Goal: Information Seeking & Learning: Find specific fact

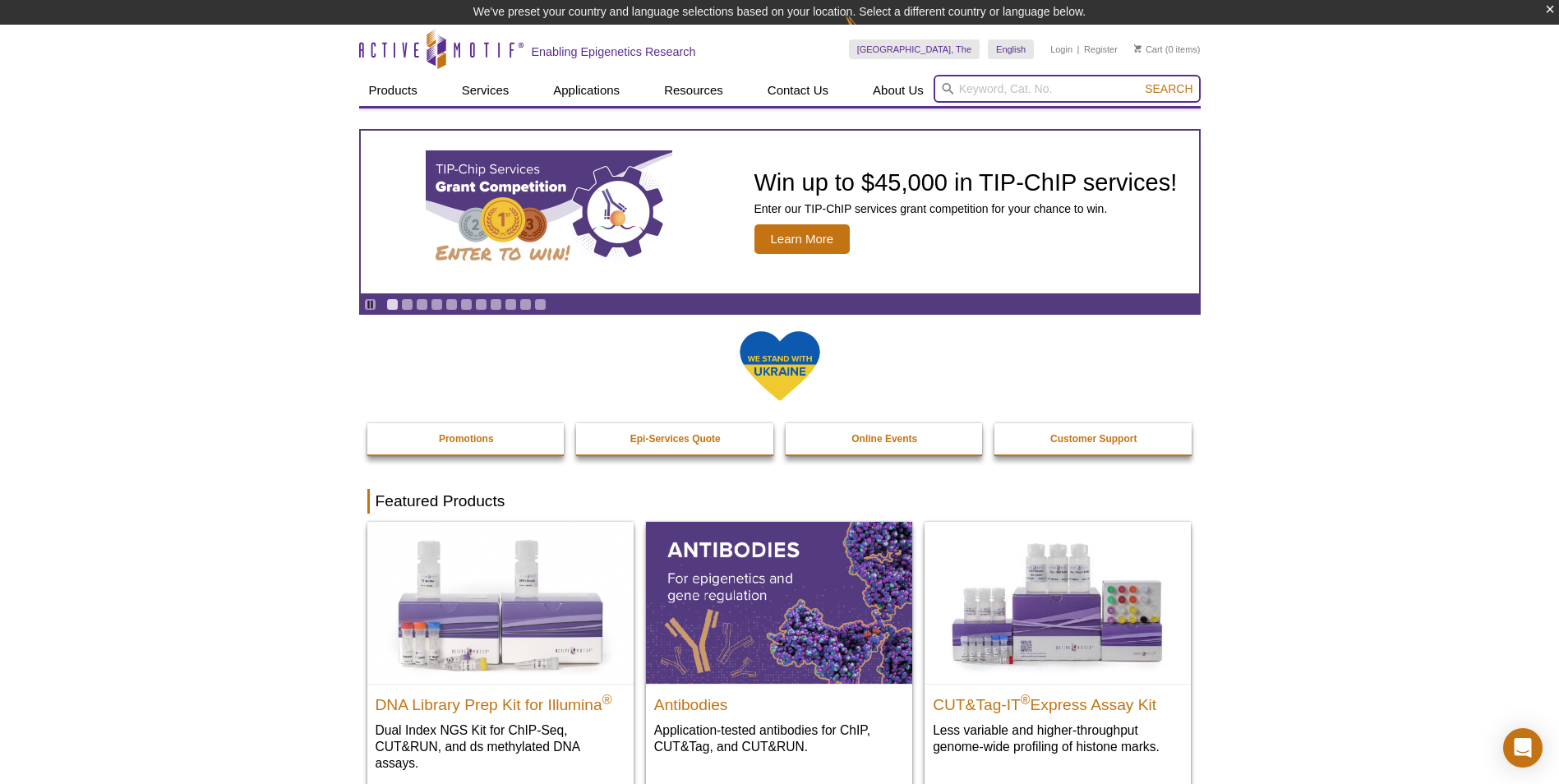
click at [975, 89] on input "search" at bounding box center [1067, 89] width 267 height 28
type input "cut&run"
click at [1140, 82] on button "Search" at bounding box center [1169, 89] width 58 height 15
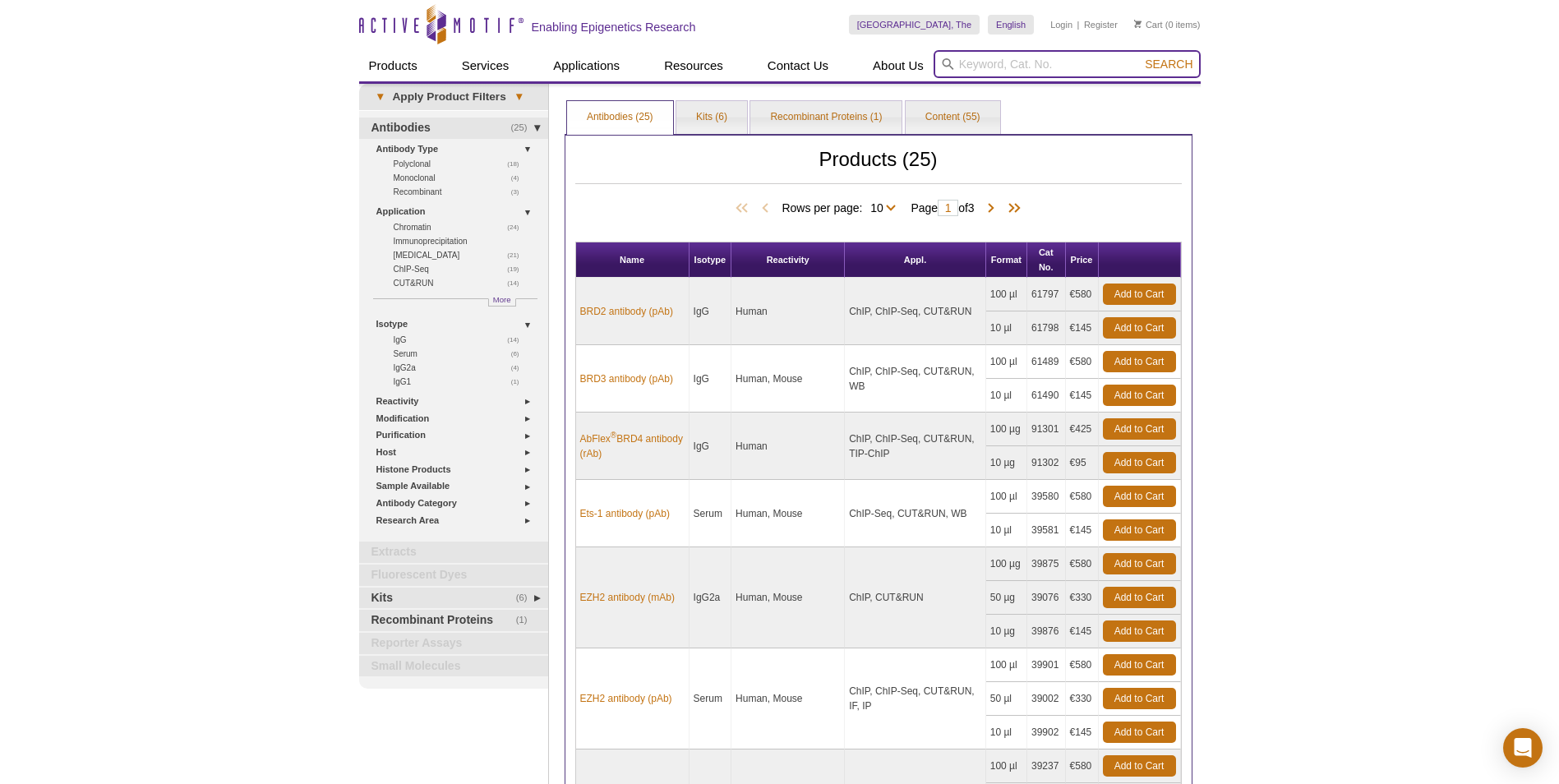
click at [1046, 59] on input "search" at bounding box center [1067, 64] width 267 height 28
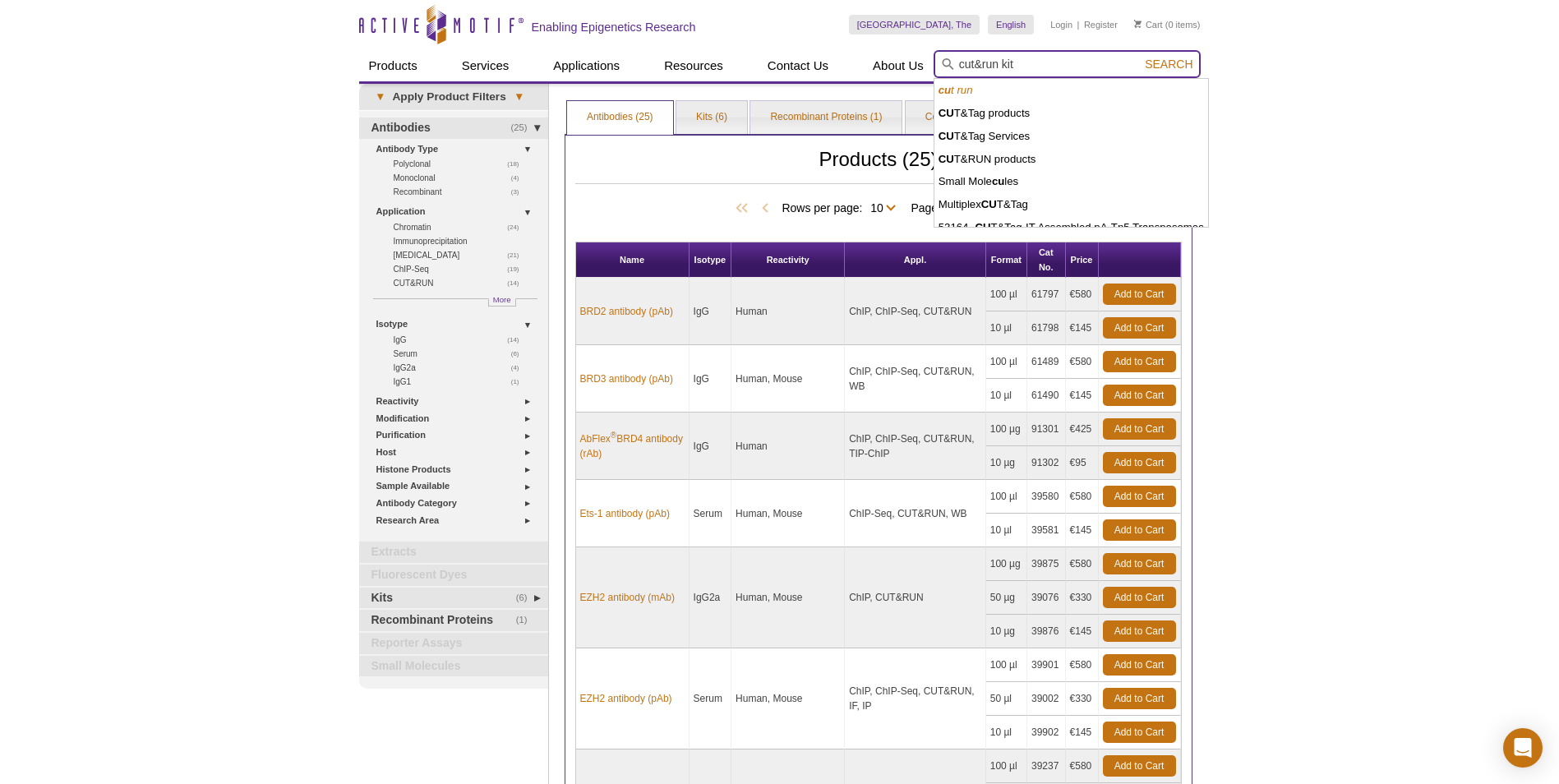
type input "cut&run kit"
click at [1140, 57] on button "Search" at bounding box center [1169, 64] width 58 height 15
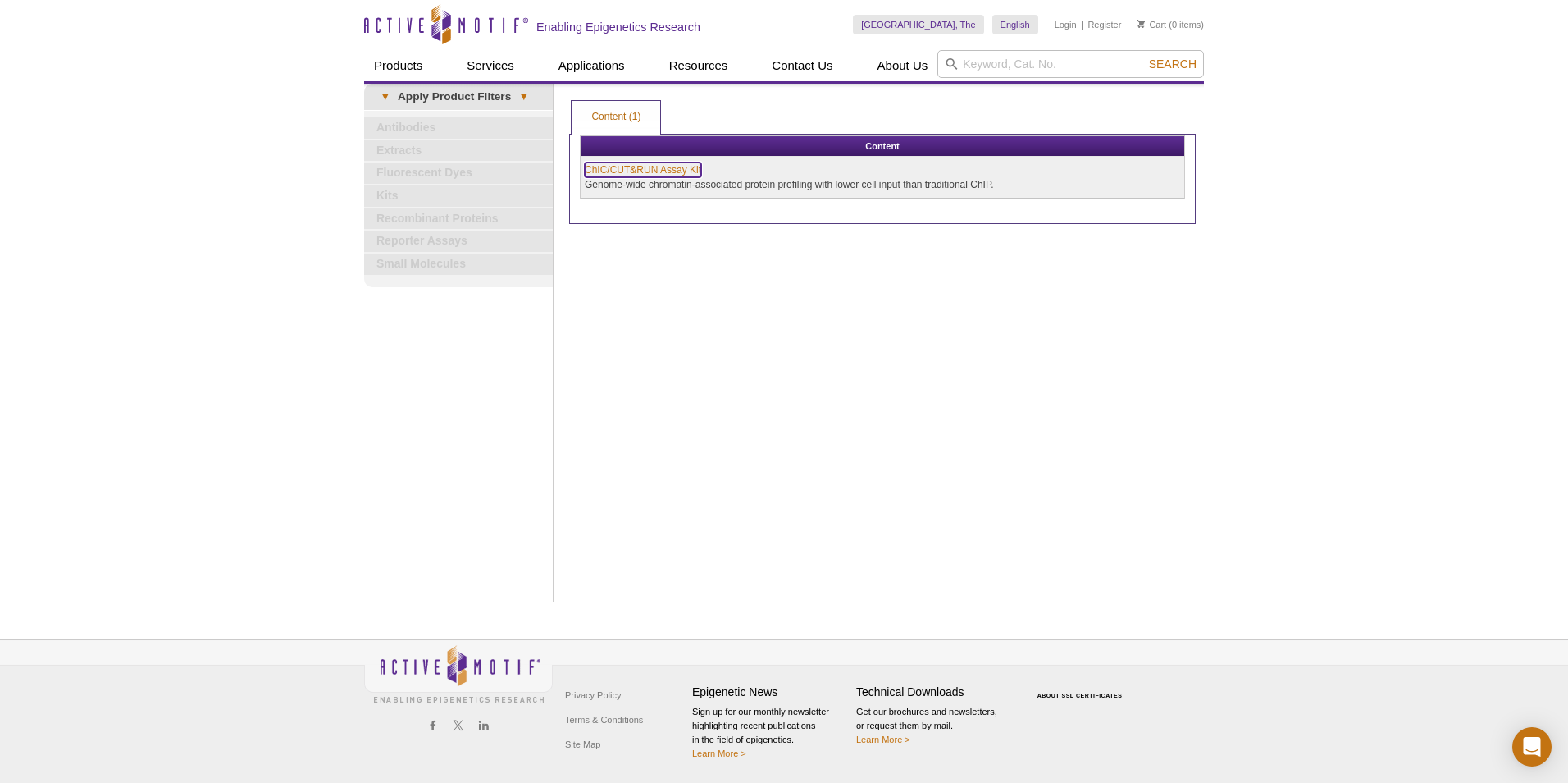
click at [664, 164] on link "ChIC/CUT&RUN Assay Kit" at bounding box center [643, 169] width 117 height 15
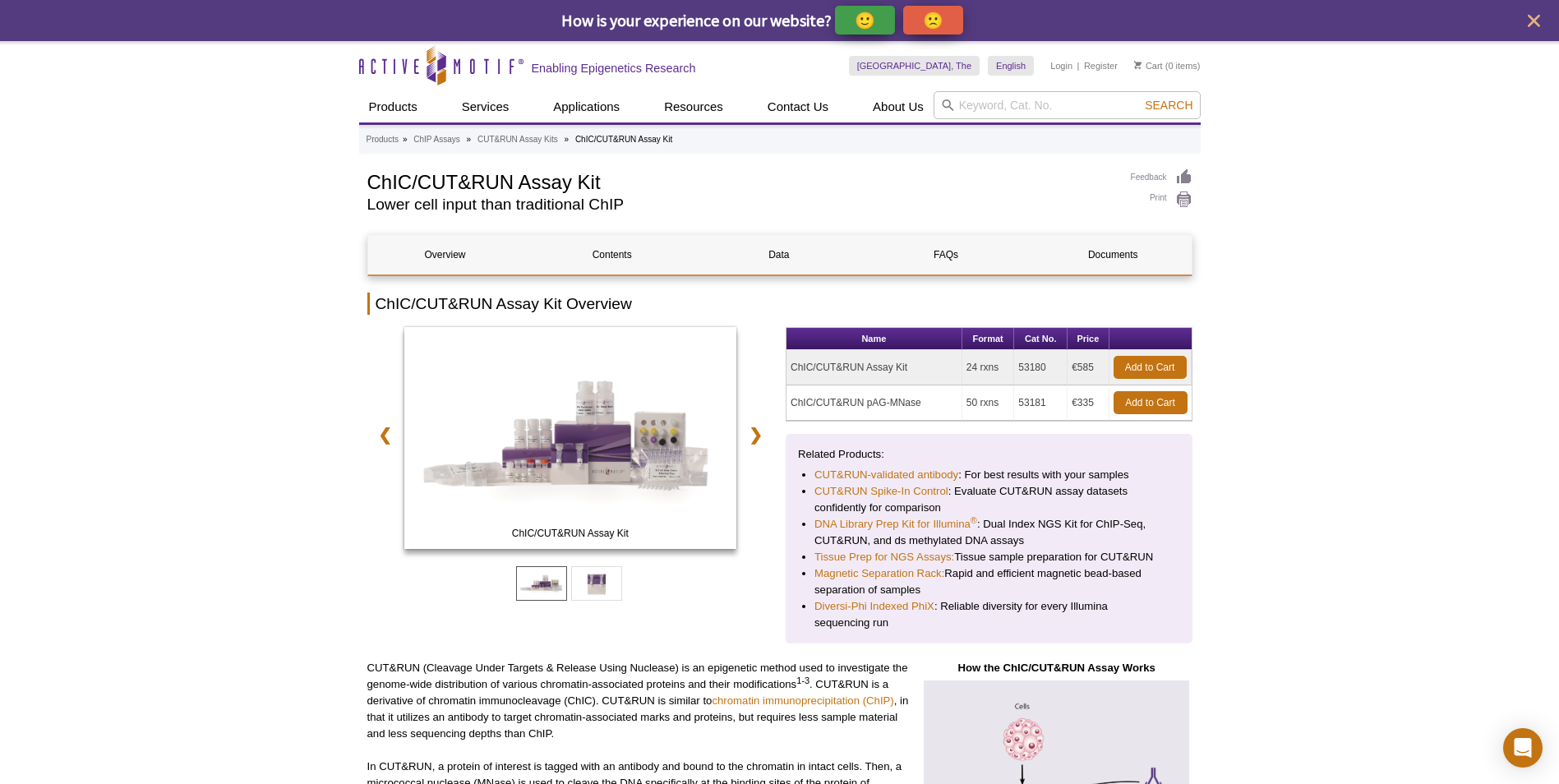
drag, startPoint x: 1053, startPoint y: 365, endPoint x: 1018, endPoint y: 374, distance: 36.1
click at [1018, 374] on td "53180" at bounding box center [1040, 367] width 53 height 35
copy td "53180"
drag, startPoint x: 900, startPoint y: 364, endPoint x: 789, endPoint y: 369, distance: 111.1
click at [789, 369] on td "ChIC/CUT&RUN Assay Kit" at bounding box center [875, 367] width 176 height 35
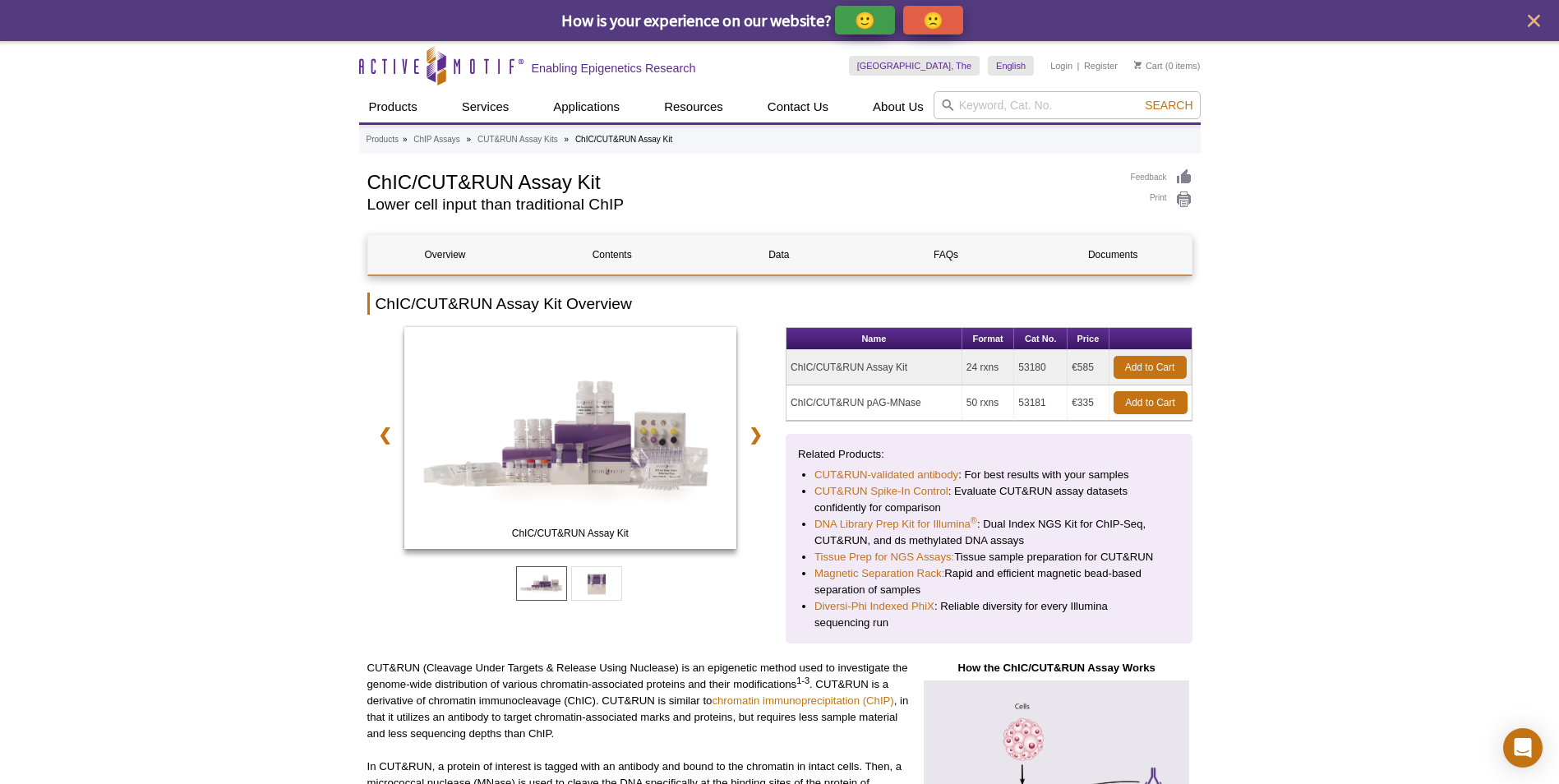
copy td "ChIC/CUT&RUN Assay Kit"
click at [905, 361] on td "ChIC/CUT&RUN Assay Kit" at bounding box center [875, 367] width 176 height 35
click at [921, 375] on td "ChIC/CUT&RUN Assay Kit" at bounding box center [875, 367] width 176 height 35
drag, startPoint x: 908, startPoint y: 370, endPoint x: 790, endPoint y: 371, distance: 118.0
click at [790, 371] on td "ChIC/CUT&RUN Assay Kit" at bounding box center [875, 367] width 176 height 35
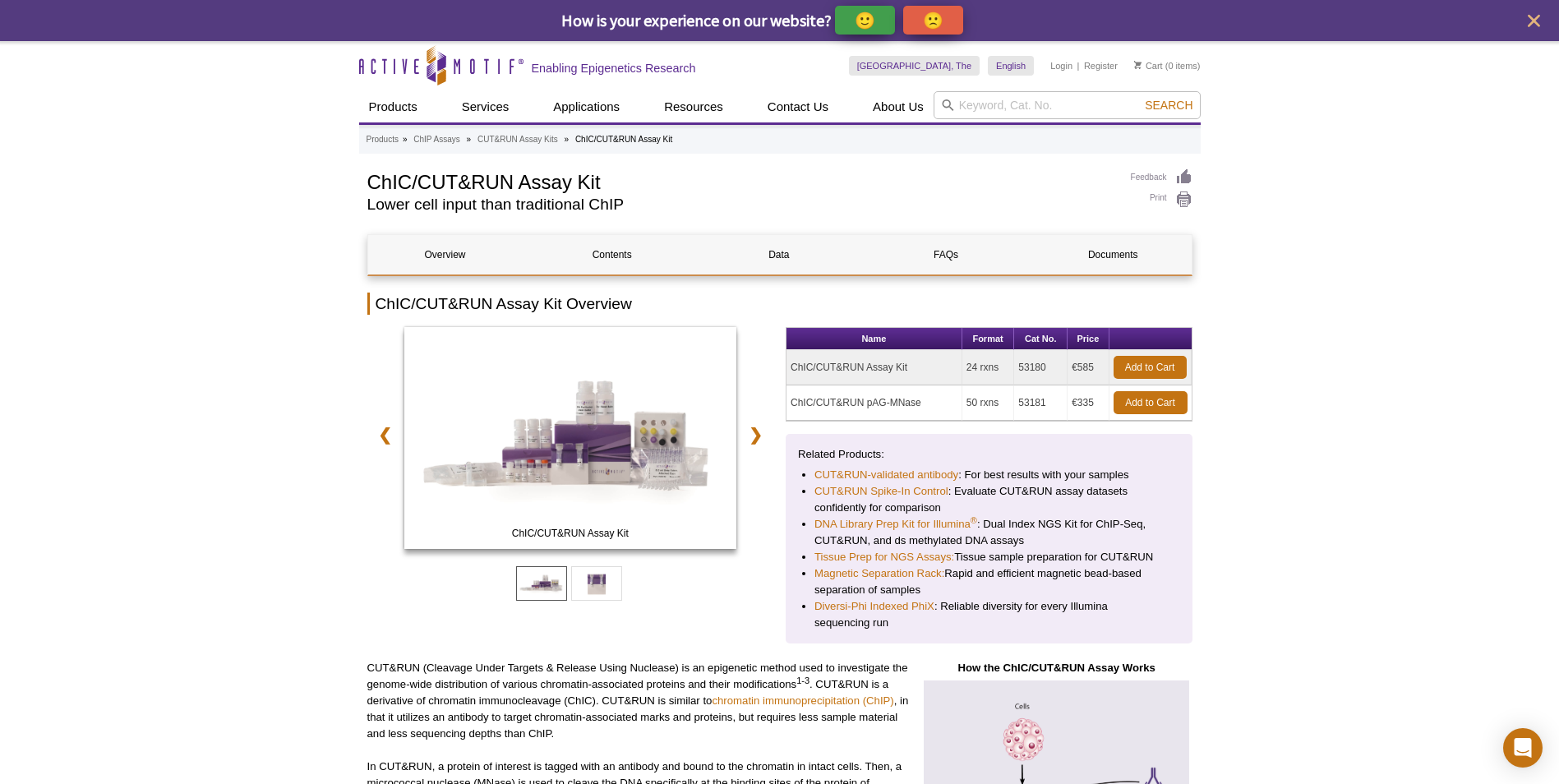
copy td "ChIC/CUT&RUN Assay Kit"
drag, startPoint x: 1018, startPoint y: 362, endPoint x: 1044, endPoint y: 366, distance: 26.3
click at [1044, 366] on td "53180" at bounding box center [1040, 367] width 53 height 35
copy td "53180"
